Goal: Information Seeking & Learning: Learn about a topic

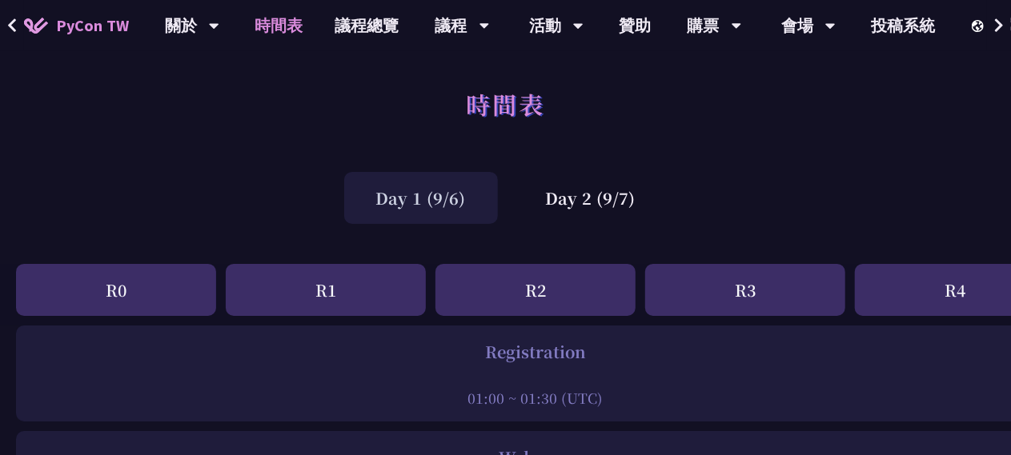
click at [437, 180] on div "Day 1 (9/6)" at bounding box center [421, 198] width 154 height 52
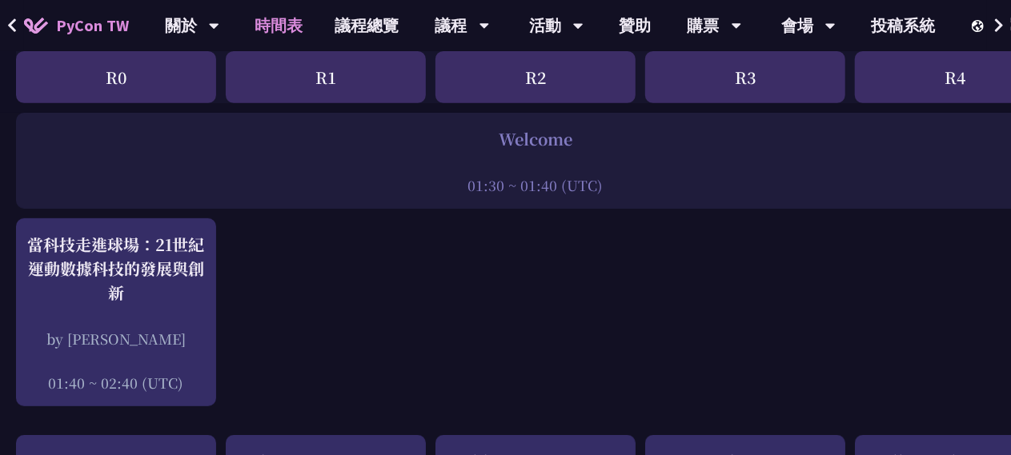
scroll to position [320, 0]
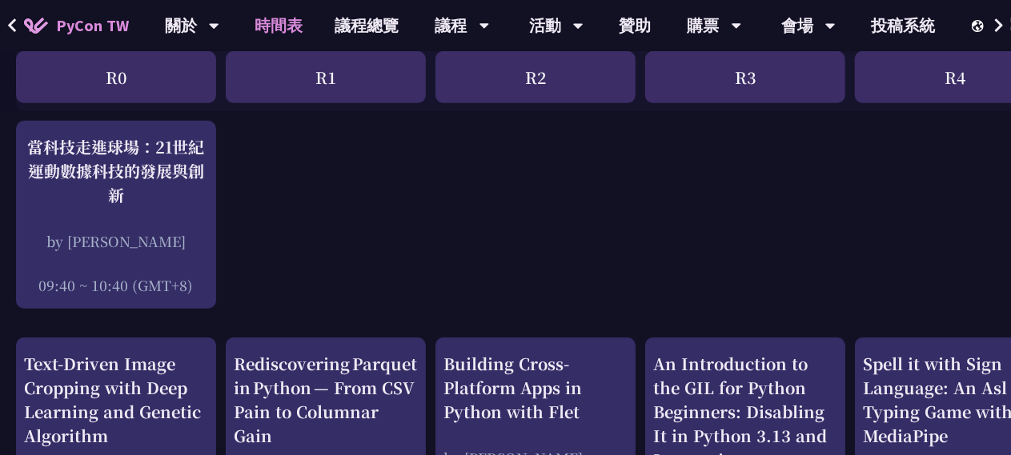
scroll to position [417, 0]
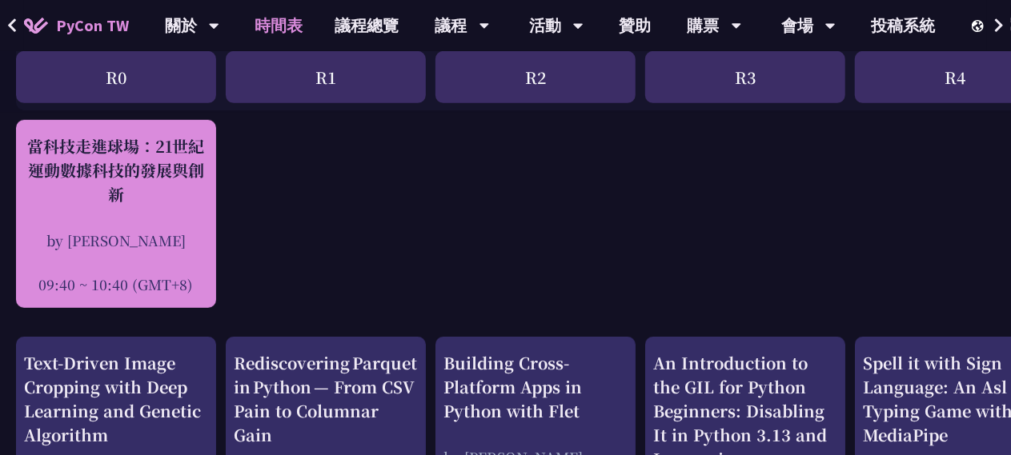
click at [204, 263] on div at bounding box center [116, 262] width 184 height 24
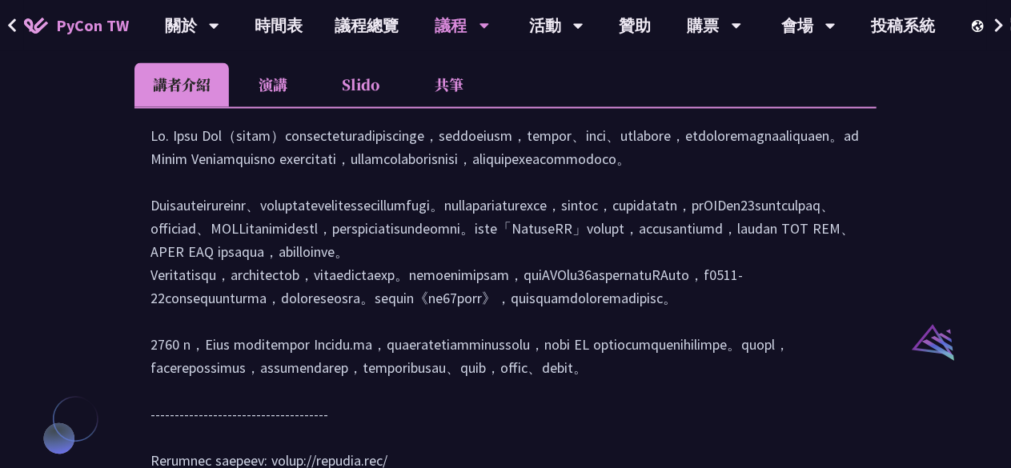
scroll to position [1515, 0]
click at [363, 106] on li "Slido" at bounding box center [361, 84] width 88 height 44
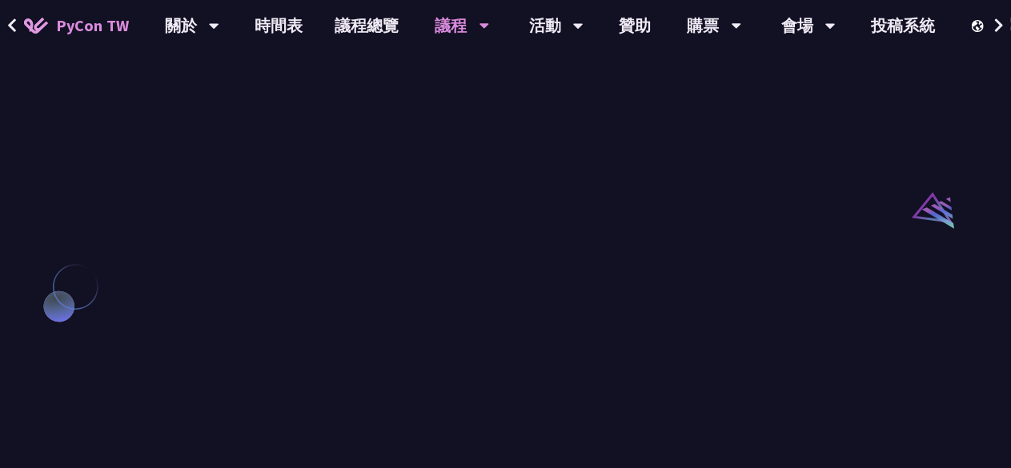
scroll to position [1578, 0]
click at [890, 398] on div "Sebastián Ramírez (tiangolo) Behind the scenes of FastAPI and friends for devel…" at bounding box center [505, 186] width 1011 height 2632
click at [8, 254] on div "Sebastián Ramírez (tiangolo) Behind the scenes of FastAPI and friends for devel…" at bounding box center [505, 186] width 1011 height 2632
click at [50, 159] on div "Sebastián Ramírez (tiangolo) Behind the scenes of FastAPI and friends for devel…" at bounding box center [505, 104] width 1011 height 2632
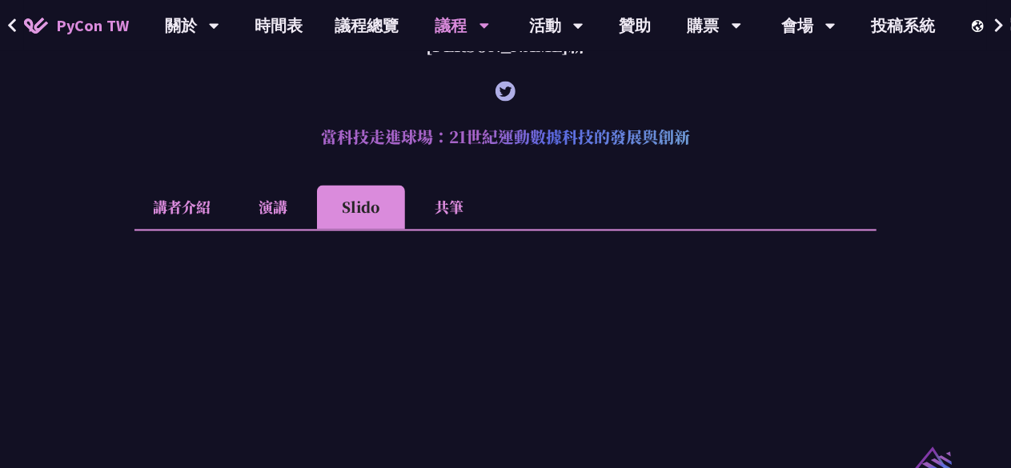
scroll to position [1344, 0]
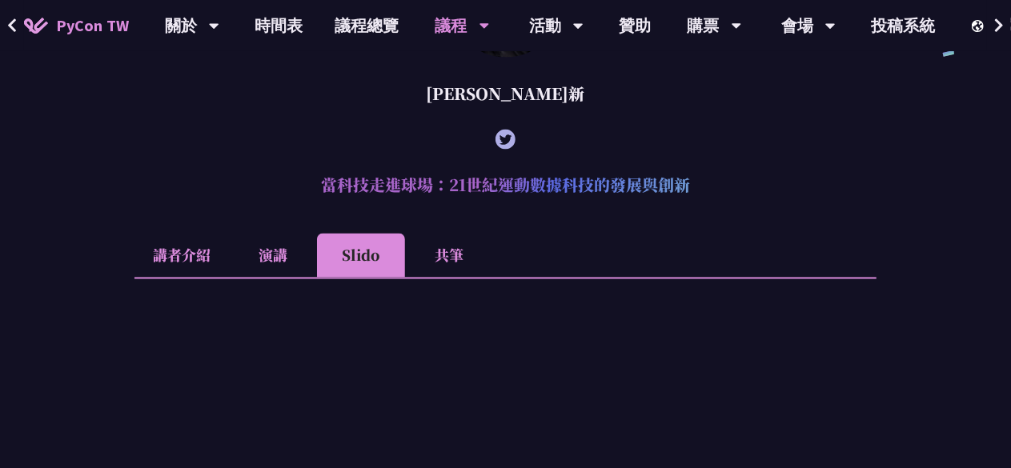
click at [475, 277] on li "共筆" at bounding box center [449, 256] width 88 height 44
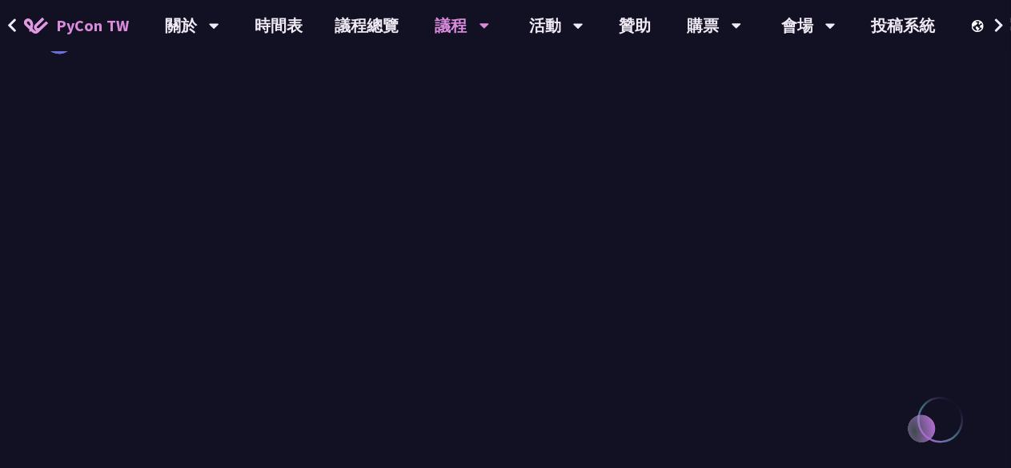
scroll to position [1920, 0]
